Goal: Information Seeking & Learning: Learn about a topic

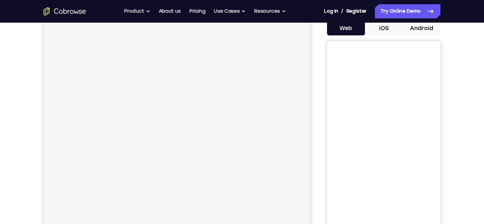
scroll to position [71, 0]
click at [421, 35] on button "Android" at bounding box center [422, 28] width 38 height 14
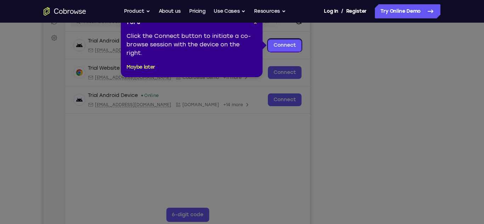
scroll to position [97, 0]
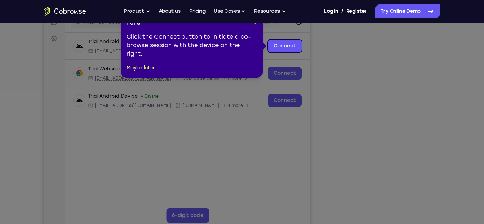
click at [254, 25] on span "×" at bounding box center [255, 23] width 3 height 6
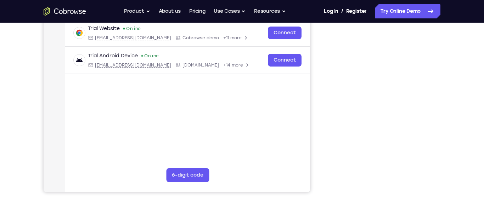
scroll to position [139, 0]
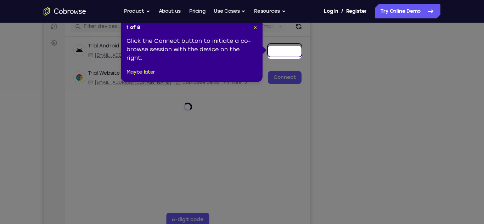
scroll to position [90, 0]
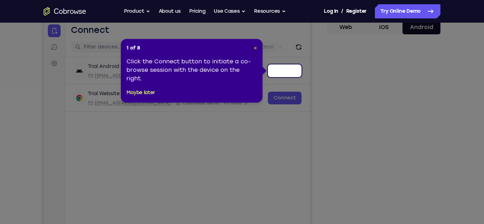
click at [255, 48] on span "×" at bounding box center [255, 48] width 3 height 6
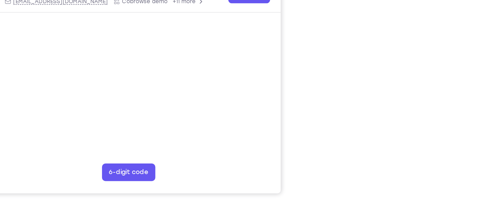
scroll to position [132, 0]
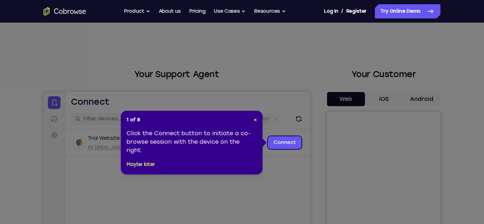
click at [262, 119] on div "1 of 8 × Click the Connect button to initiate a co-browse session with the devi…" at bounding box center [192, 143] width 142 height 64
click at [255, 120] on span "×" at bounding box center [255, 120] width 3 height 6
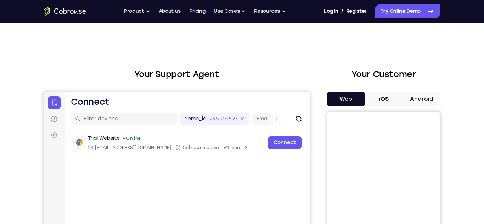
click at [430, 98] on button "Android" at bounding box center [422, 99] width 38 height 14
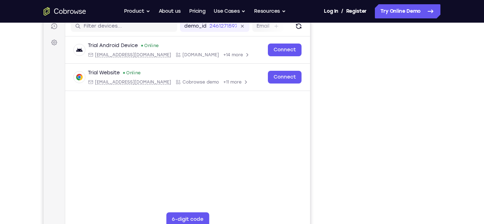
scroll to position [94, 0]
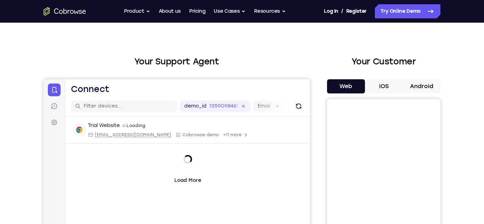
click at [423, 89] on button "Android" at bounding box center [422, 86] width 38 height 14
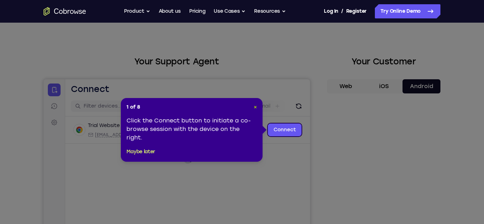
click at [255, 107] on span "×" at bounding box center [255, 107] width 3 height 6
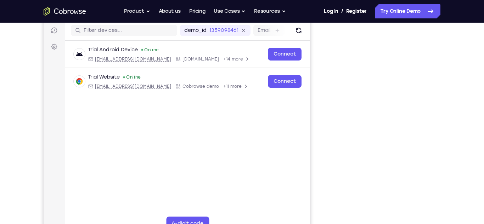
scroll to position [85, 0]
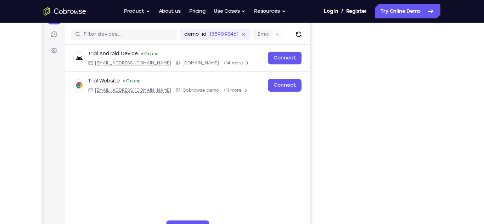
click at [468, 50] on div "Your Support Agent Your Customer Web iOS Android Next Steps We’d be happy to gi…" at bounding box center [242, 172] width 454 height 468
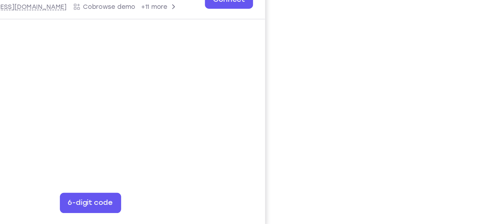
scroll to position [103, 0]
